Goal: Navigation & Orientation: Find specific page/section

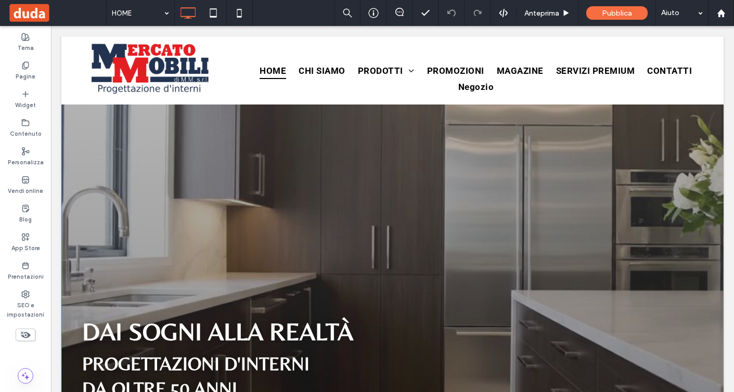
scroll to position [55, 0]
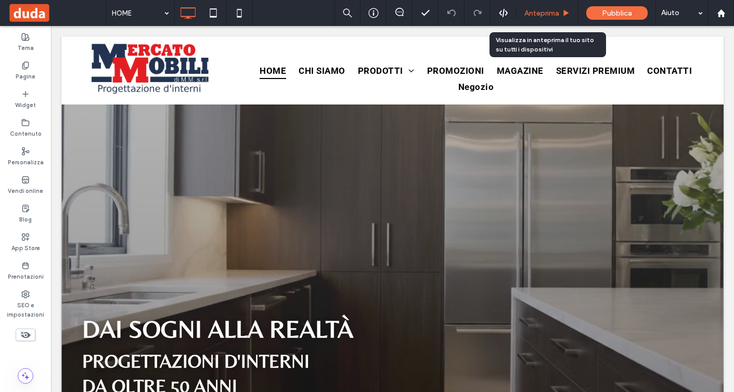
click at [541, 12] on span "Anteprima" at bounding box center [541, 13] width 35 height 9
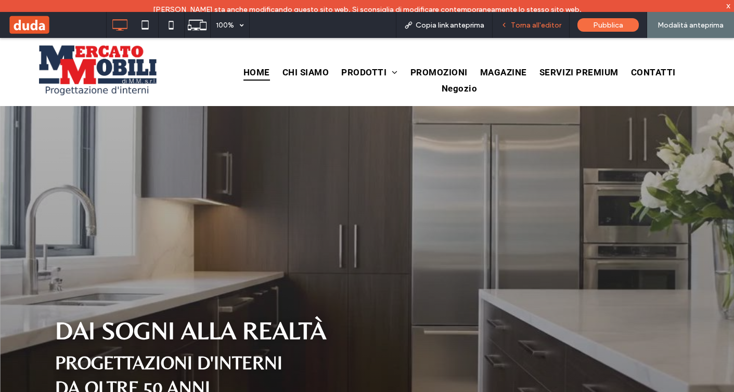
click at [537, 27] on span "Torna all'editor" at bounding box center [536, 25] width 50 height 9
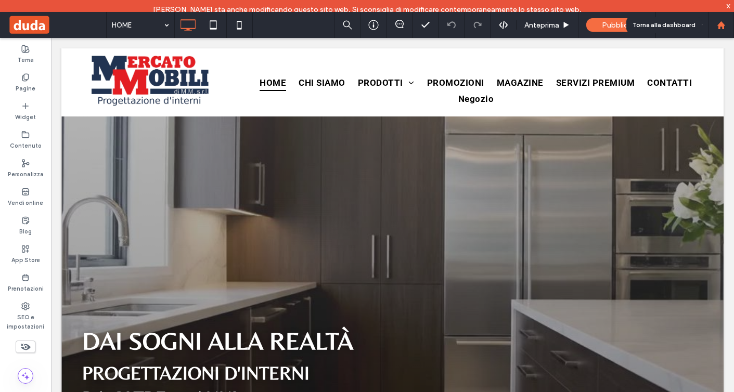
click at [723, 31] on div at bounding box center [721, 25] width 26 height 26
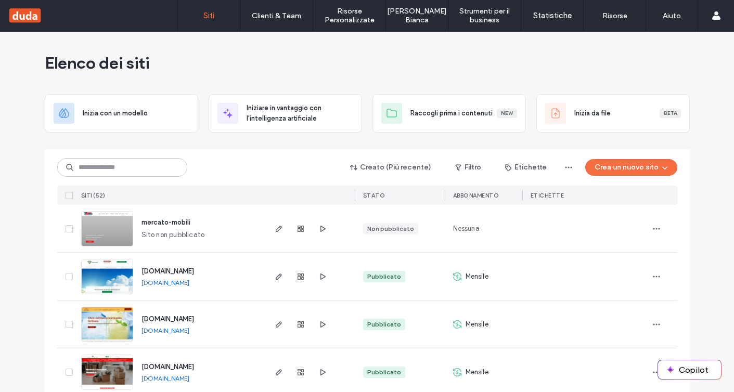
click at [297, 59] on div "Elenco dei siti" at bounding box center [367, 63] width 645 height 62
